Goal: Task Accomplishment & Management: Use online tool/utility

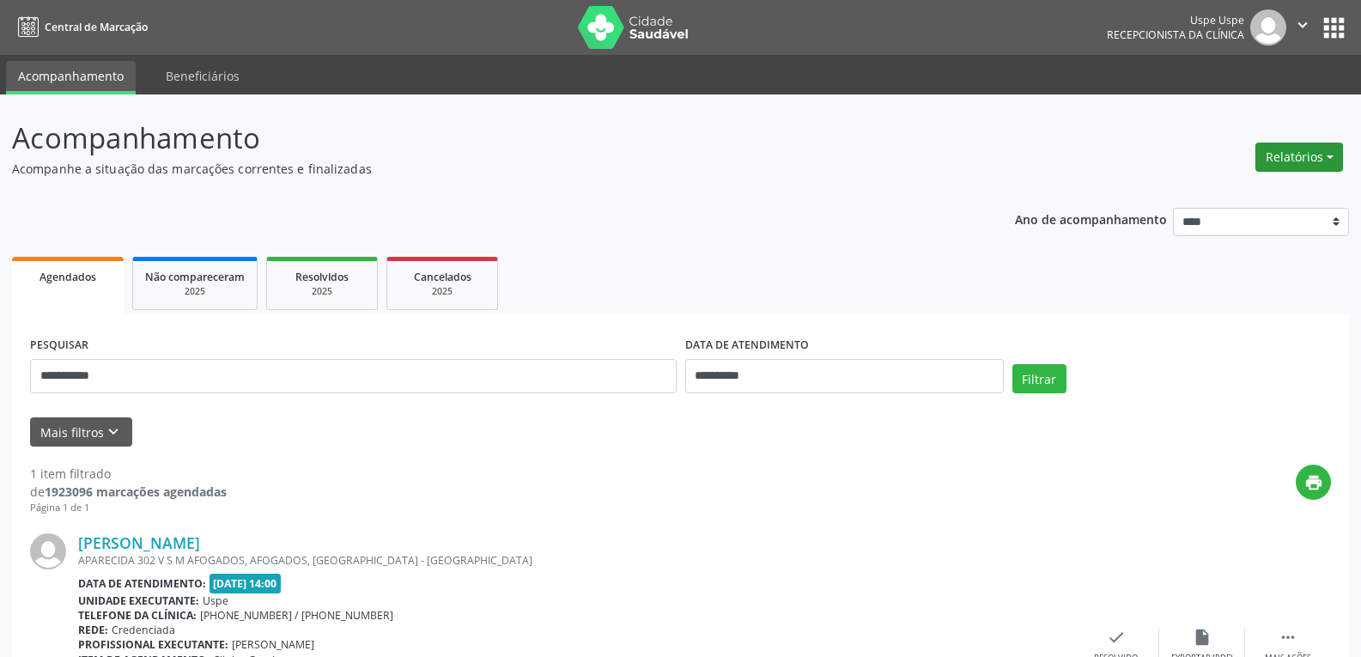
click at [1293, 151] on button "Relatórios" at bounding box center [1299, 157] width 88 height 29
click at [1256, 188] on link "Agendamentos" at bounding box center [1249, 194] width 185 height 24
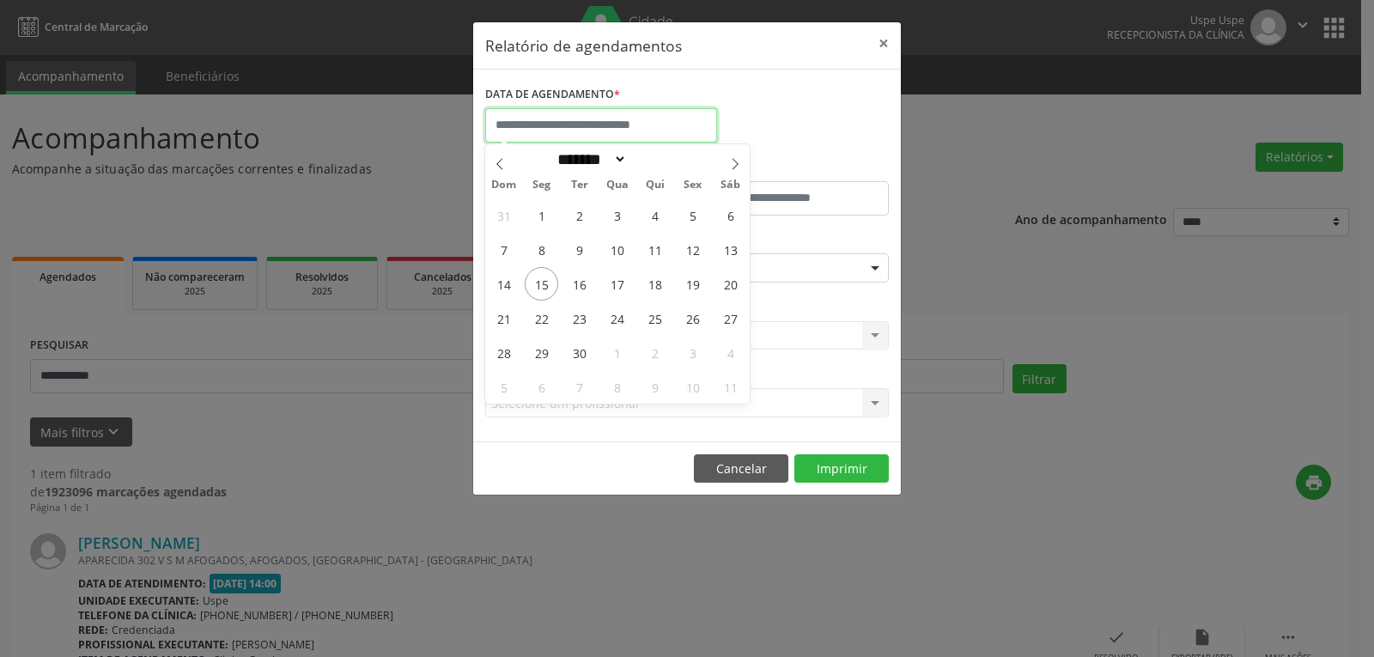
click at [654, 130] on input "text" at bounding box center [601, 125] width 232 height 34
click at [589, 282] on span "16" at bounding box center [578, 283] width 33 height 33
type input "**********"
click at [573, 279] on span "16" at bounding box center [578, 283] width 33 height 33
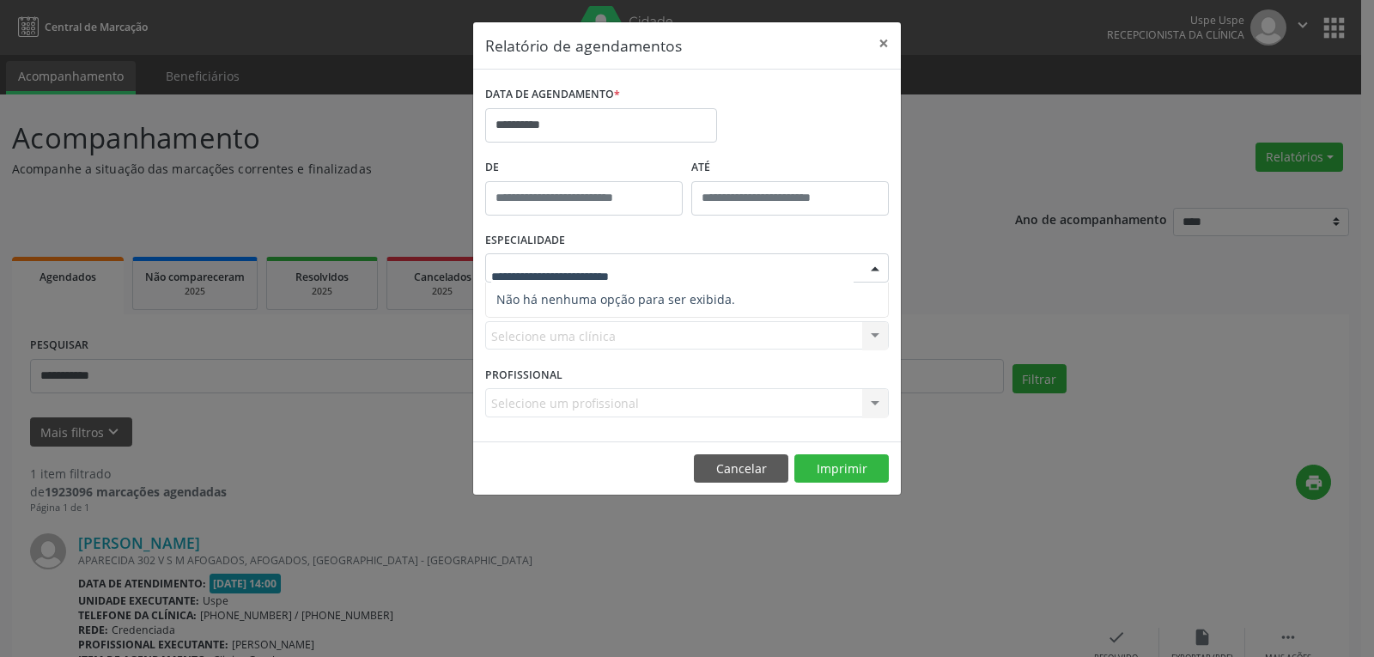
click at [737, 264] on div at bounding box center [687, 267] width 404 height 29
click at [656, 258] on div at bounding box center [687, 267] width 404 height 29
drag, startPoint x: 681, startPoint y: 271, endPoint x: 704, endPoint y: 271, distance: 23.2
click at [685, 271] on input "text" at bounding box center [672, 276] width 362 height 34
click at [875, 270] on div at bounding box center [875, 268] width 26 height 29
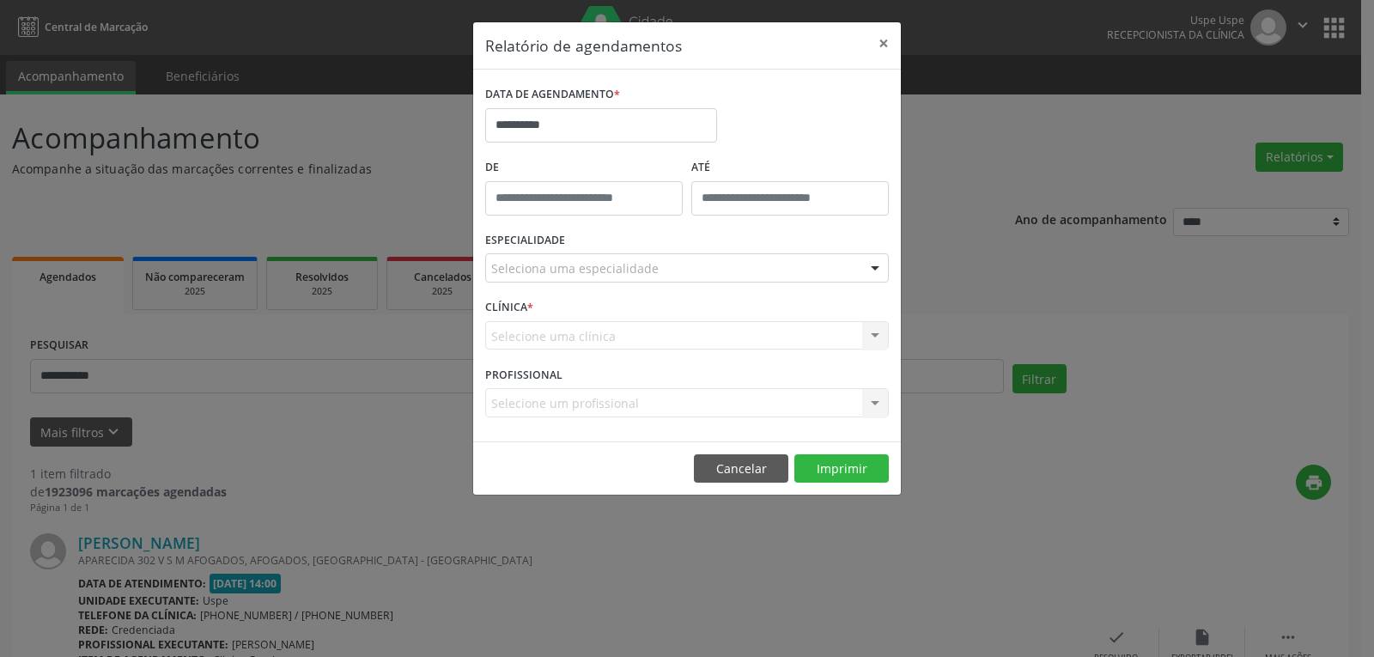
click at [788, 334] on div "Selecione uma clínica Nenhum resultado encontrado para: " " Não há nenhuma opçã…" at bounding box center [687, 335] width 404 height 29
click at [713, 286] on div "ESPECIALIDADE Seleciona uma especialidade Nenhum resultado encontrado para: " "…" at bounding box center [687, 261] width 412 height 67
click at [713, 279] on div "Seleciona uma especialidade" at bounding box center [687, 267] width 404 height 29
click at [733, 280] on input "text" at bounding box center [672, 276] width 362 height 34
click at [695, 303] on span "Não há nenhuma opção para ser exibida." at bounding box center [687, 299] width 402 height 34
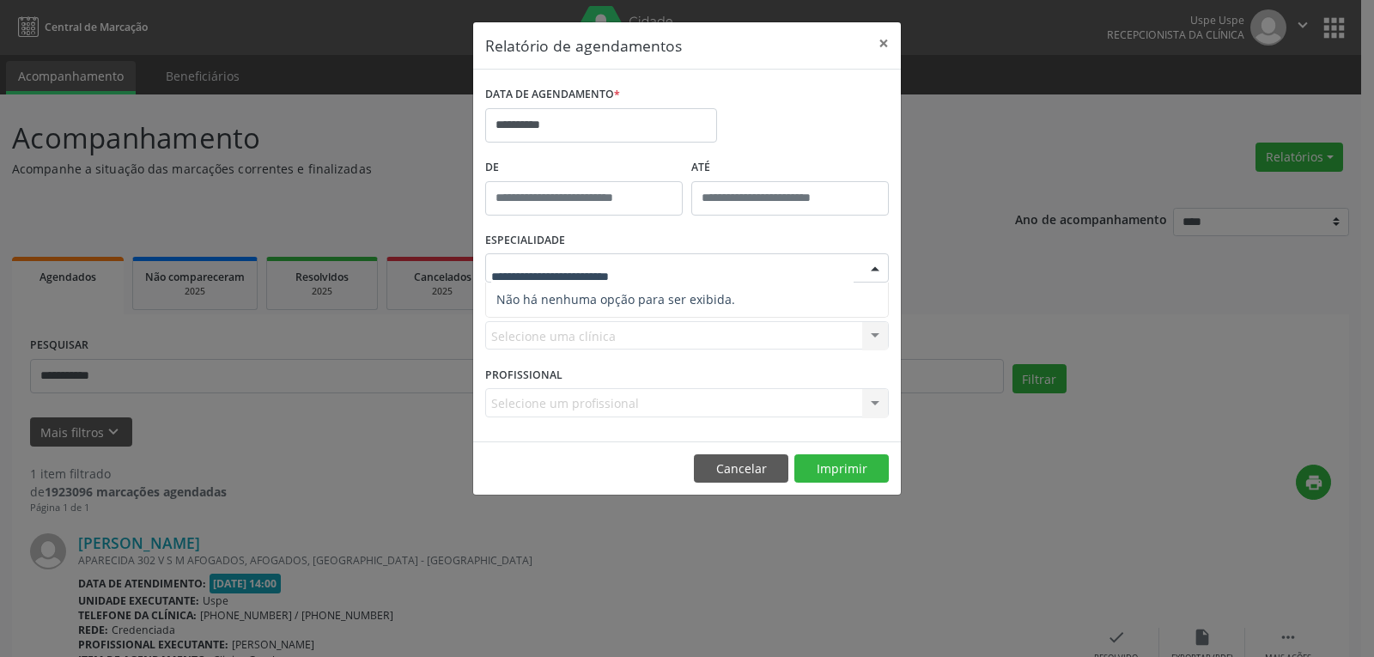
drag, startPoint x: 700, startPoint y: 296, endPoint x: 825, endPoint y: 276, distance: 127.0
click at [727, 293] on span "Não há nenhuma opção para ser exibida." at bounding box center [687, 299] width 402 height 34
click at [841, 272] on input "text" at bounding box center [672, 276] width 362 height 34
click at [891, 272] on div "ESPECIALIDADE Nenhum resultado encontrado para: " " Não há nenhuma opção para s…" at bounding box center [687, 261] width 412 height 67
click at [877, 270] on div at bounding box center [875, 268] width 26 height 29
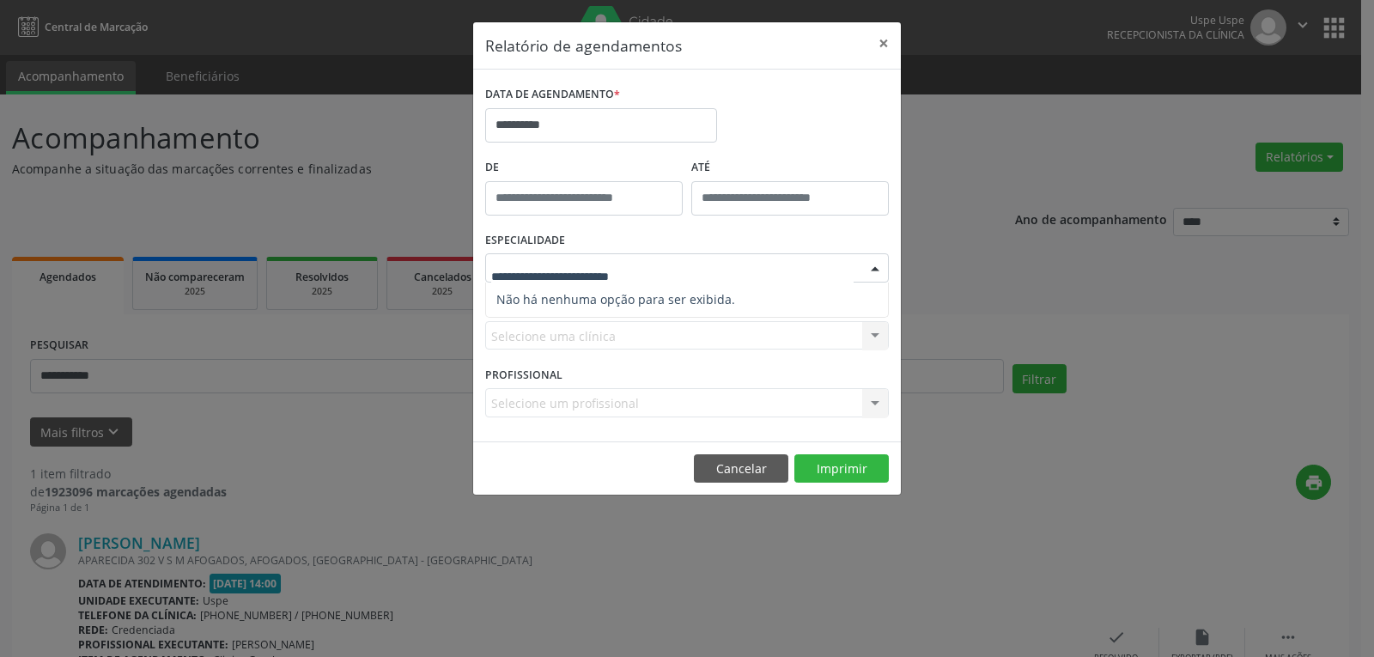
click at [840, 267] on input "text" at bounding box center [672, 276] width 362 height 34
click at [865, 272] on div at bounding box center [875, 268] width 26 height 29
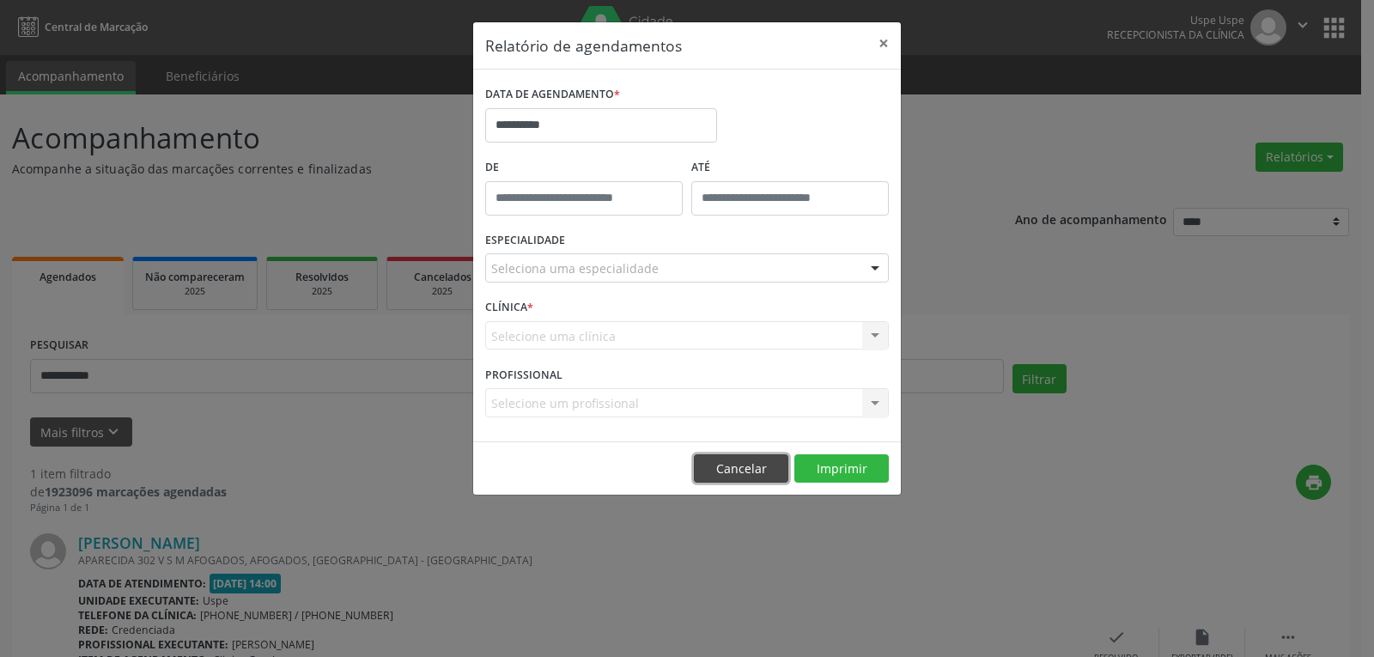
click at [745, 476] on button "Cancelar" at bounding box center [741, 468] width 94 height 29
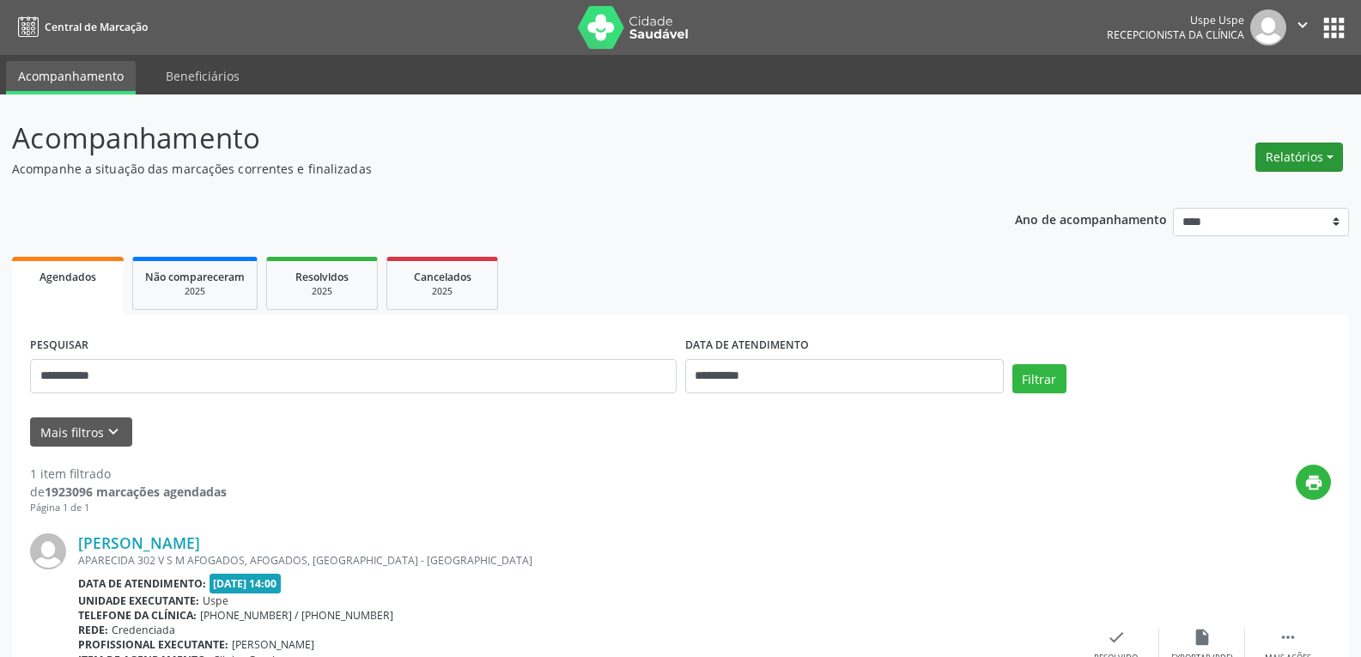
click at [1286, 156] on button "Relatórios" at bounding box center [1299, 157] width 88 height 29
click at [1190, 195] on link "Agendamentos" at bounding box center [1249, 194] width 185 height 24
select select "*"
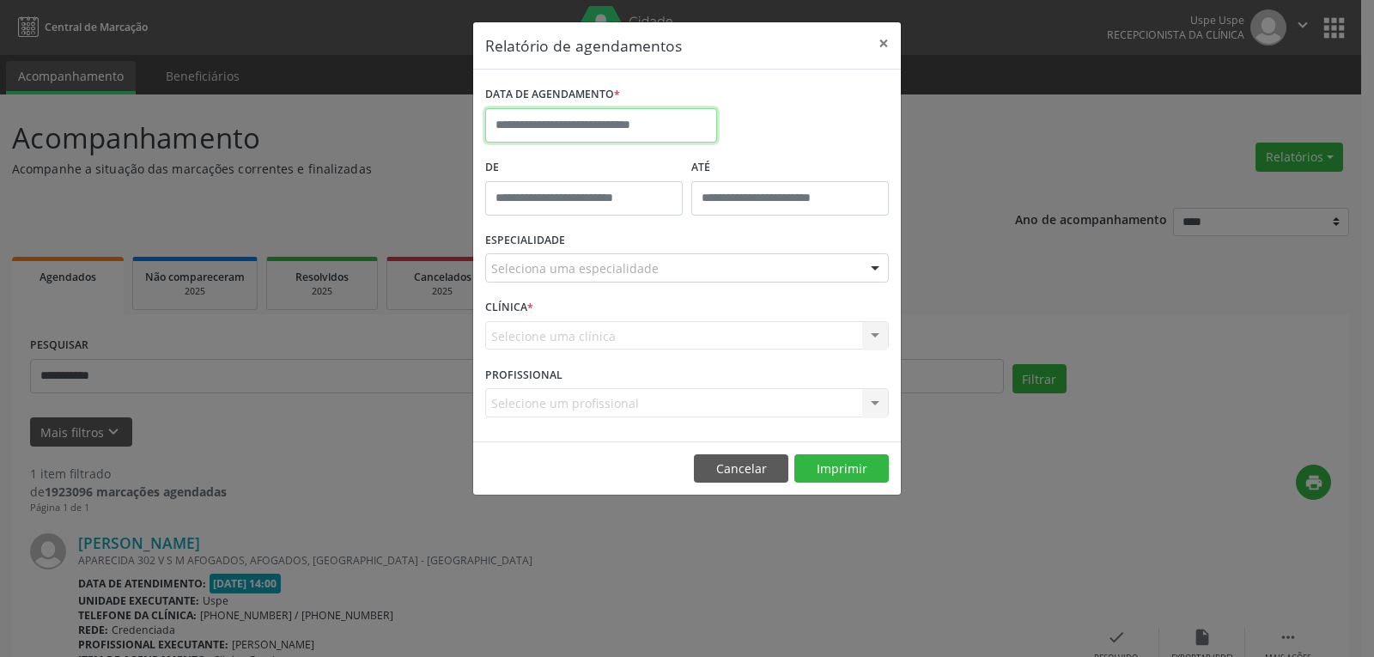
click at [670, 124] on input "text" at bounding box center [601, 125] width 232 height 34
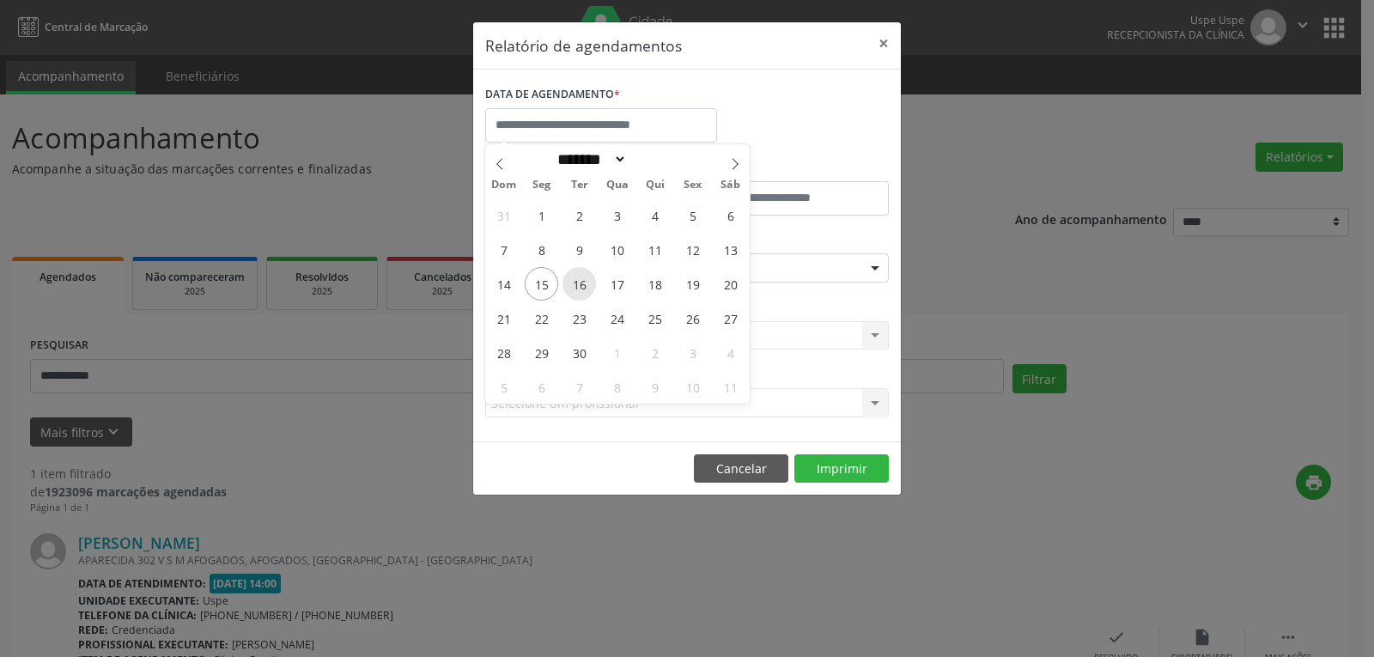
click at [587, 282] on span "16" at bounding box center [578, 283] width 33 height 33
type input "**********"
click at [587, 282] on span "16" at bounding box center [578, 283] width 33 height 33
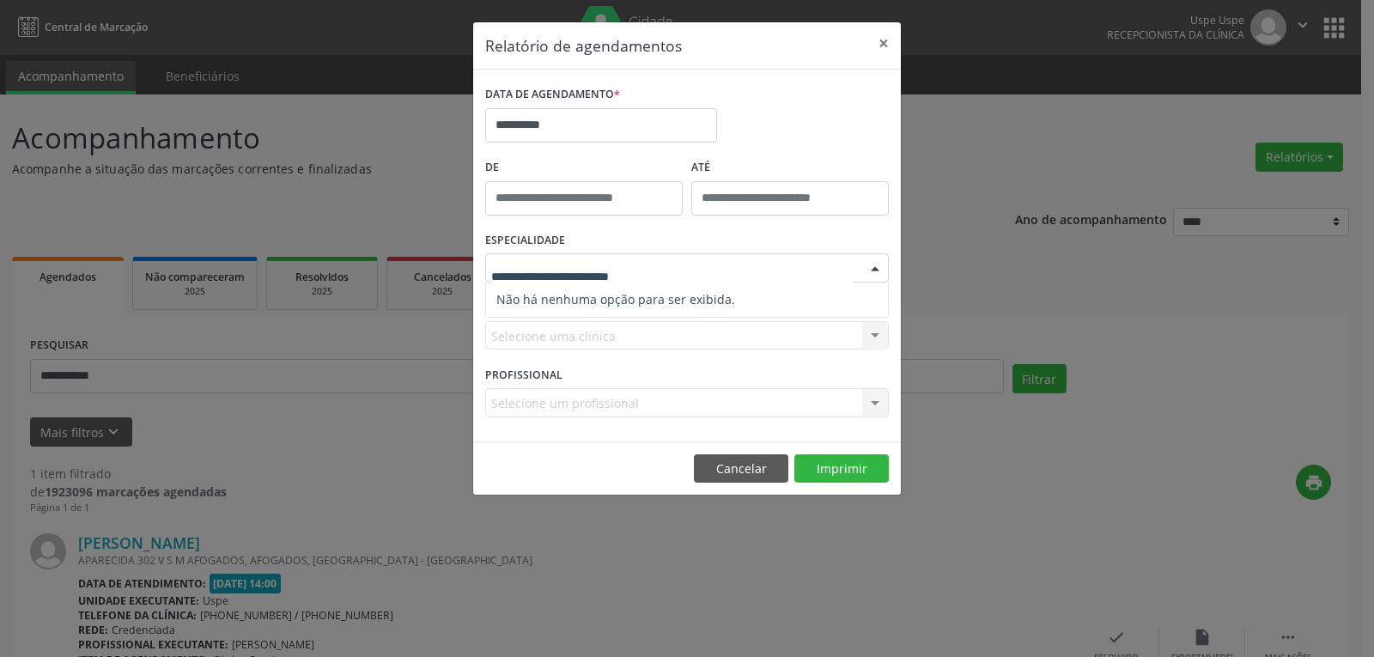
click at [873, 264] on div at bounding box center [875, 268] width 26 height 29
drag, startPoint x: 633, startPoint y: 299, endPoint x: 643, endPoint y: 299, distance: 10.3
click at [634, 299] on span "Não há nenhuma opção para ser exibida." at bounding box center [687, 299] width 402 height 34
click at [871, 262] on div at bounding box center [875, 268] width 26 height 29
drag, startPoint x: 692, startPoint y: 417, endPoint x: 699, endPoint y: 400, distance: 18.5
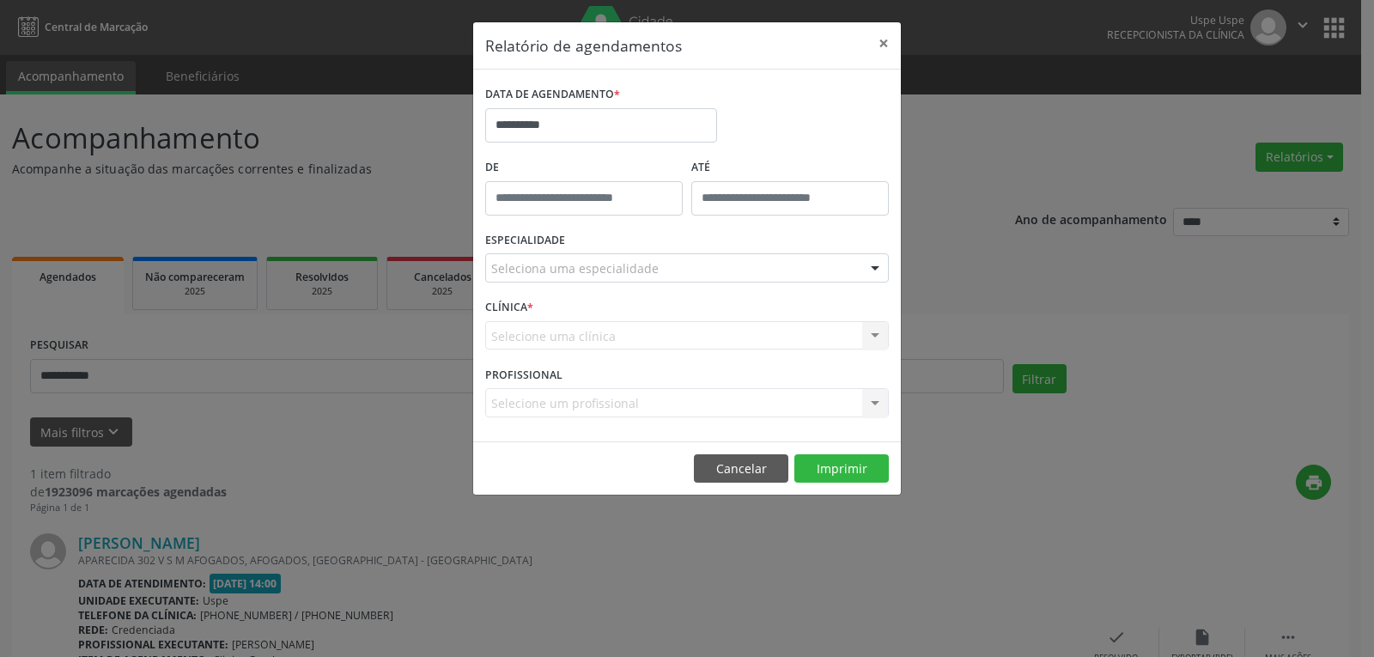
click at [693, 415] on div "PROFISSIONAL Selecione um profissional Nenhum resultado encontrado para: " " Nã…" at bounding box center [687, 394] width 412 height 67
click at [699, 400] on div "Selecione um profissional Nenhum resultado encontrado para: " " Não há nenhuma …" at bounding box center [687, 402] width 404 height 29
click at [726, 335] on div "Selecione uma clínica Nenhum resultado encontrado para: " " Não há nenhuma opçã…" at bounding box center [687, 335] width 404 height 29
click at [752, 466] on button "Cancelar" at bounding box center [741, 468] width 94 height 29
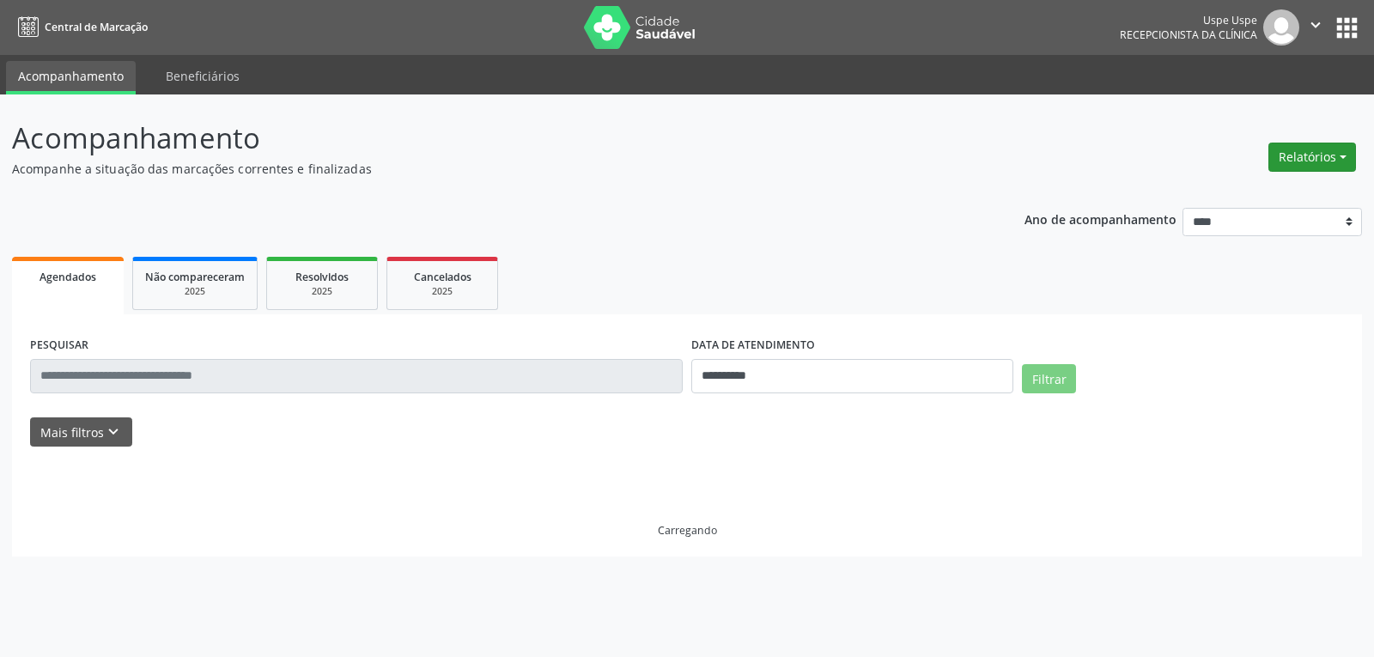
click at [1297, 157] on button "Relatórios" at bounding box center [1312, 157] width 88 height 29
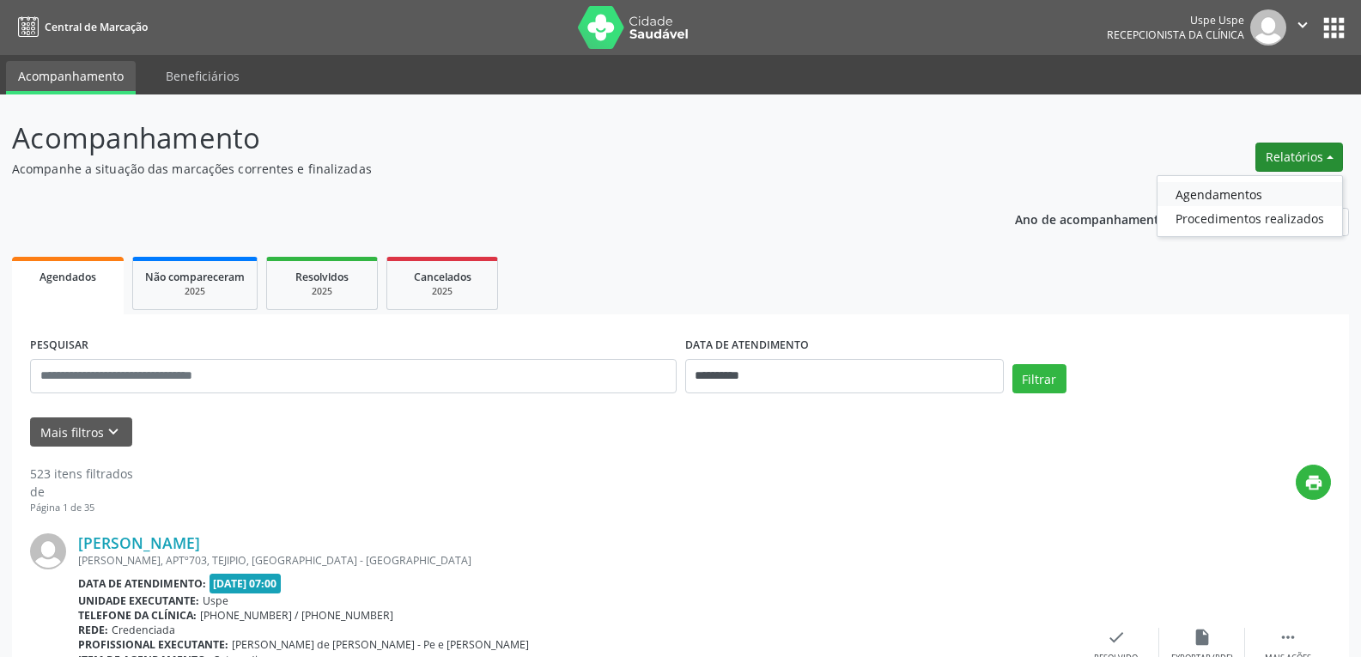
click at [1202, 197] on link "Agendamentos" at bounding box center [1249, 194] width 185 height 24
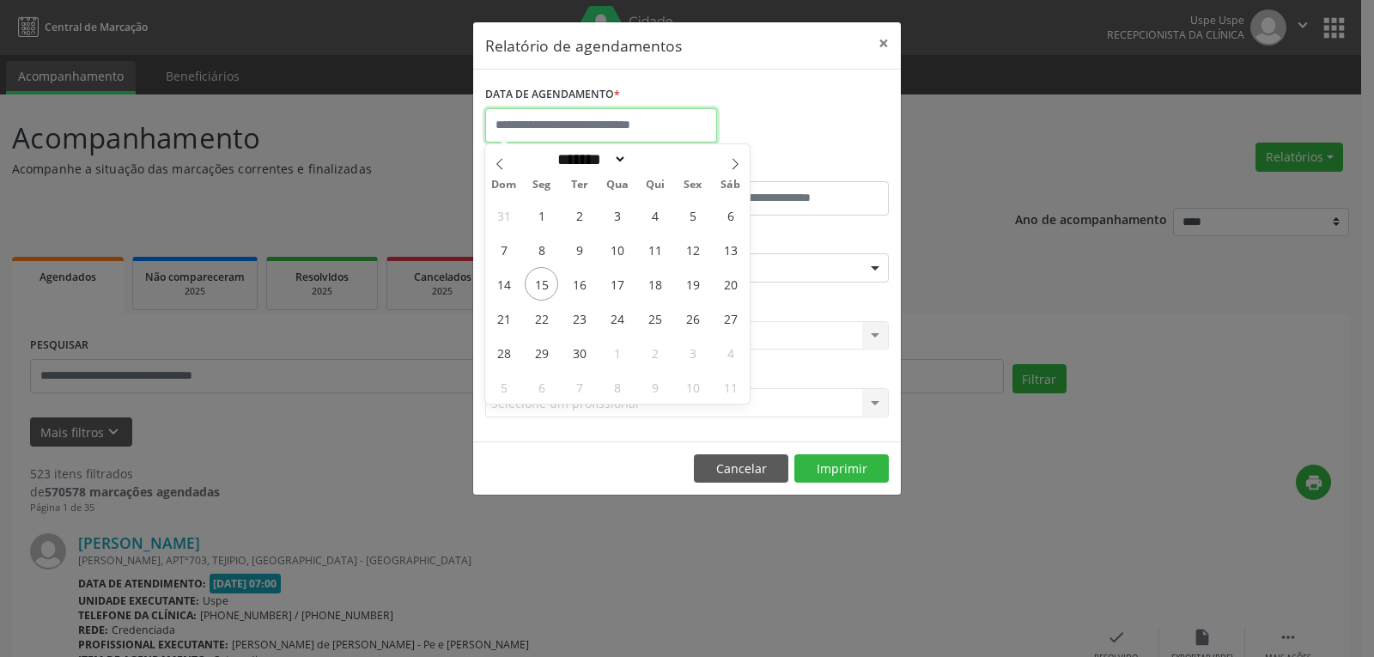
click at [652, 122] on input "text" at bounding box center [601, 125] width 232 height 34
click at [575, 282] on span "16" at bounding box center [578, 283] width 33 height 33
type input "**********"
click at [575, 282] on span "16" at bounding box center [578, 283] width 33 height 33
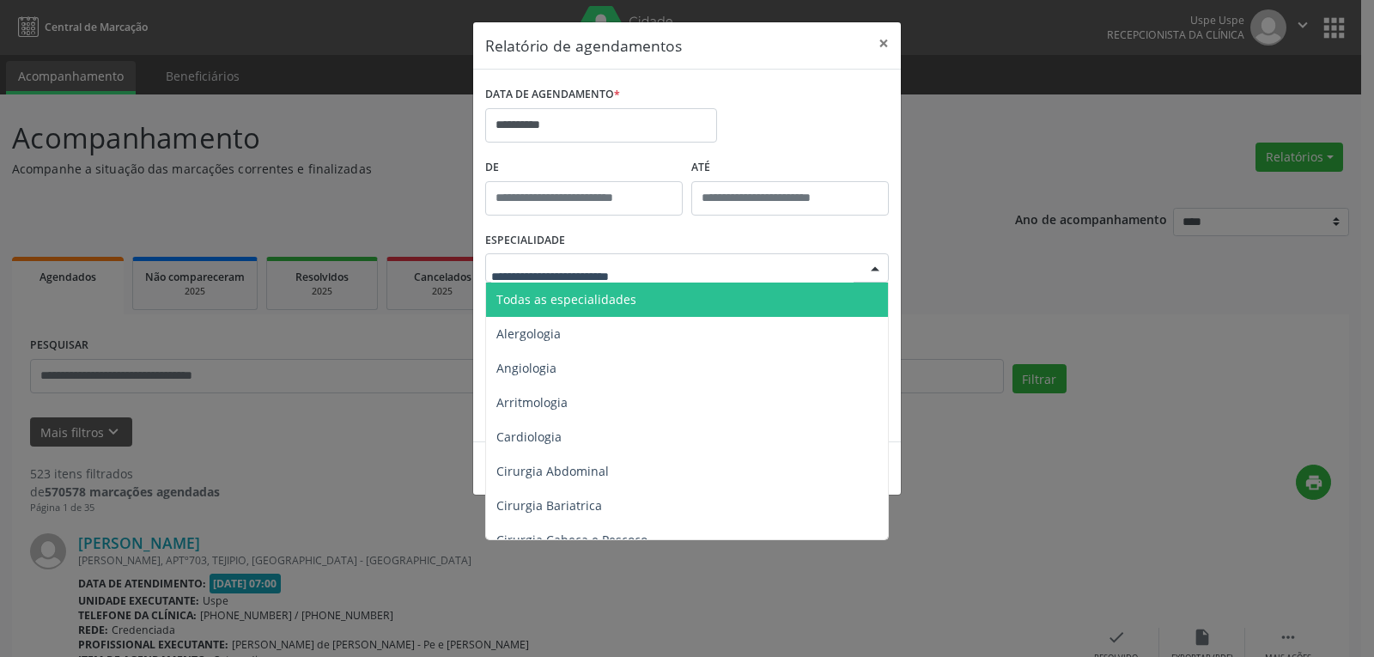
drag, startPoint x: 571, startPoint y: 300, endPoint x: 583, endPoint y: 299, distance: 12.0
click at [571, 299] on span "Todas as especialidades" at bounding box center [566, 299] width 140 height 16
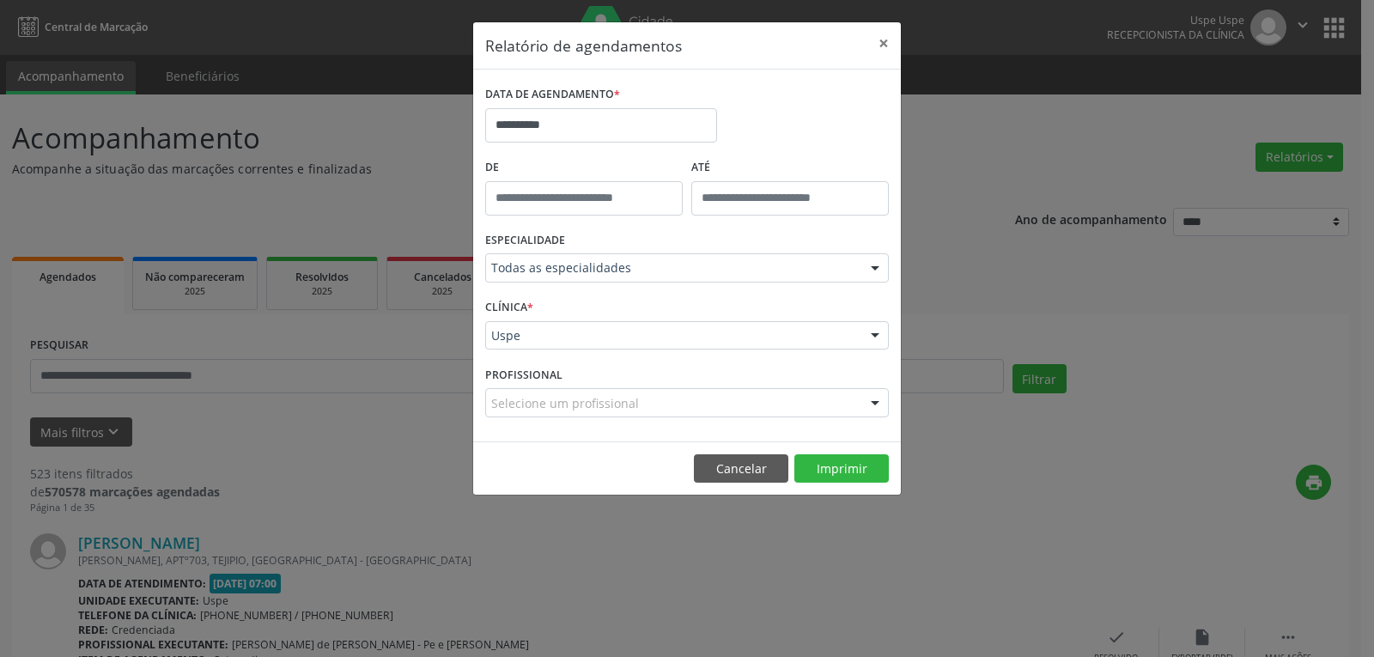
click at [834, 402] on div "Selecione um profissional" at bounding box center [687, 402] width 404 height 29
click at [874, 398] on div at bounding box center [875, 403] width 26 height 29
click at [870, 402] on div at bounding box center [875, 403] width 26 height 29
click at [838, 464] on button "Imprimir" at bounding box center [841, 468] width 94 height 29
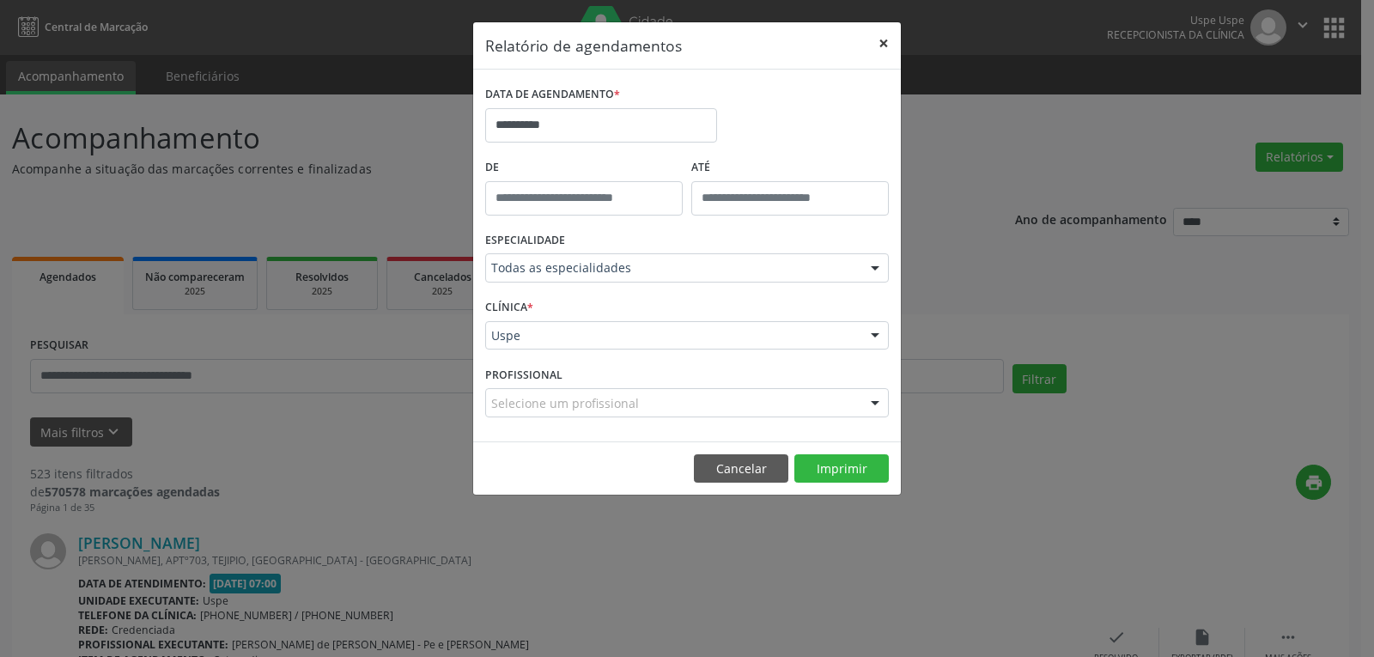
click at [878, 41] on button "×" at bounding box center [883, 43] width 34 height 42
